Goal: Check status: Check status

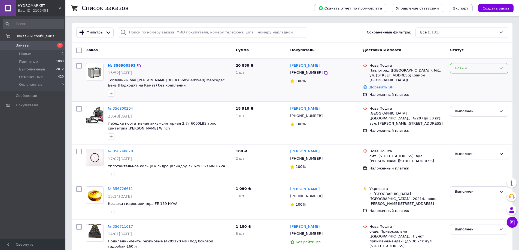
click at [464, 66] on div "Новый" at bounding box center [476, 69] width 42 height 6
click at [465, 87] on li "Выполнен" at bounding box center [478, 90] width 57 height 10
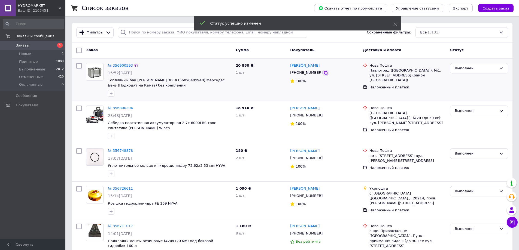
click at [324, 72] on icon at bounding box center [325, 72] width 3 height 3
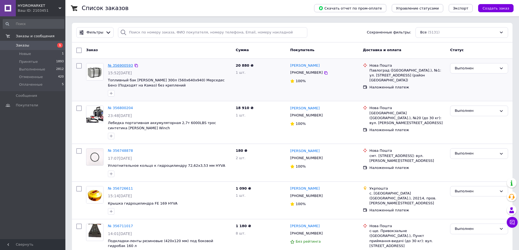
click at [114, 66] on link "№ 356900593" at bounding box center [120, 65] width 25 height 4
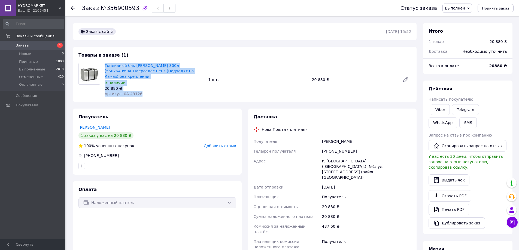
drag, startPoint x: 139, startPoint y: 88, endPoint x: 104, endPoint y: 63, distance: 43.3
click at [104, 63] on div "Топливный бак [PERSON_NAME] 300л (560х640х940) Мерседес Бенз (Подходят на Камаз…" at bounding box center [153, 80] width 103 height 36
copy div "Топливный бак [PERSON_NAME] 300л (560х640х940) Мерседес Бенз (Подходят на Камаз…"
